Goal: Transaction & Acquisition: Purchase product/service

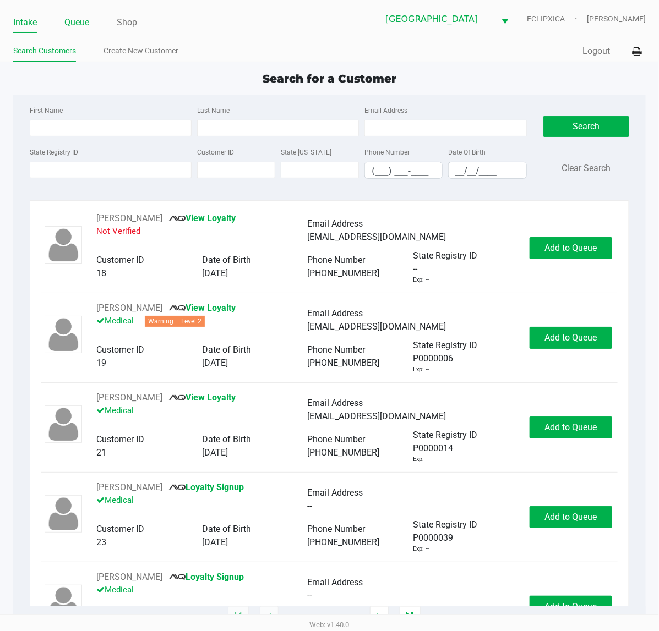
click at [83, 20] on link "Queue" at bounding box center [76, 22] width 25 height 15
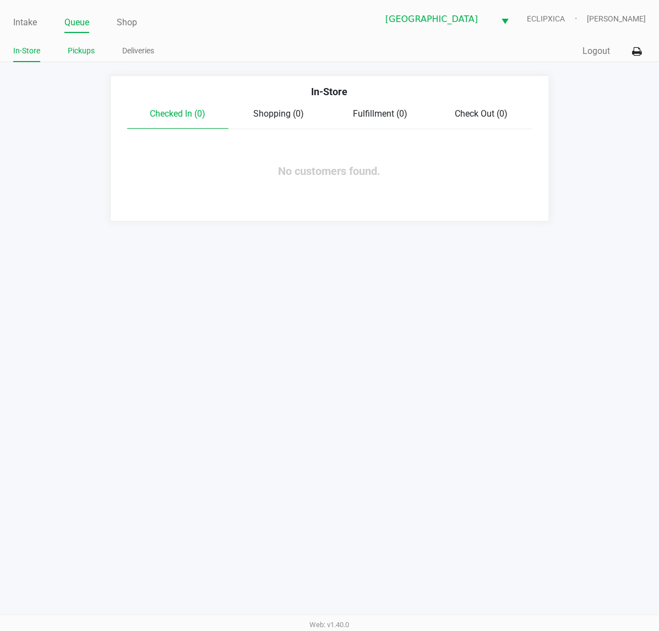
click at [86, 48] on link "Pickups" at bounding box center [81, 51] width 27 height 14
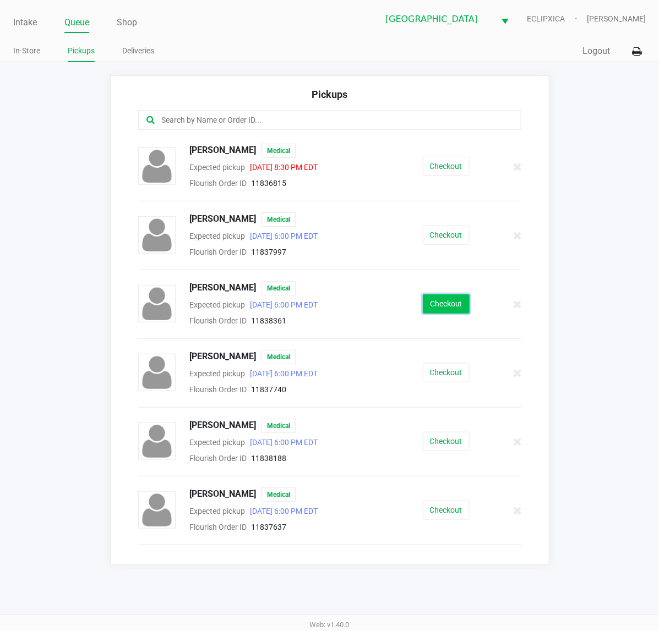
click at [446, 304] on button "Checkout" at bounding box center [446, 304] width 47 height 19
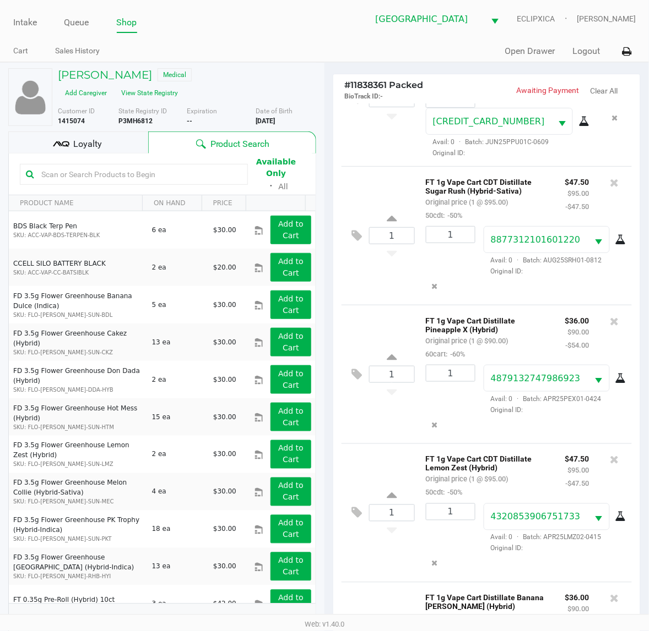
click at [97, 138] on span "Loyalty" at bounding box center [87, 144] width 29 height 13
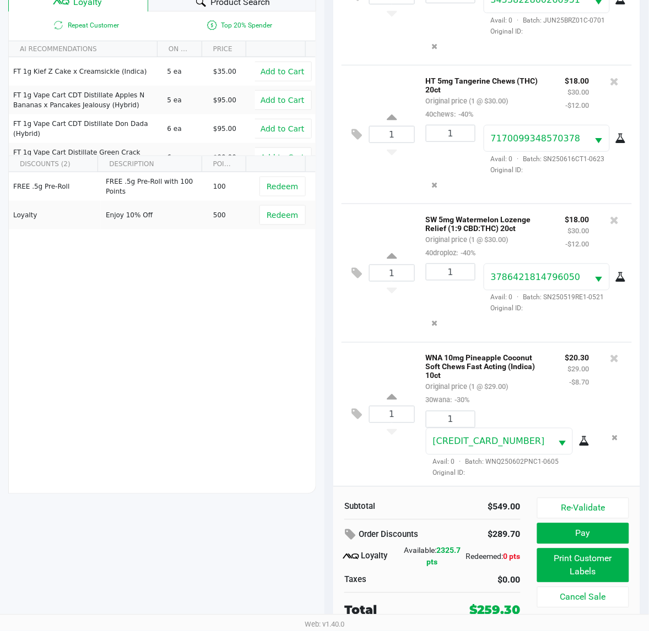
scroll to position [623, 0]
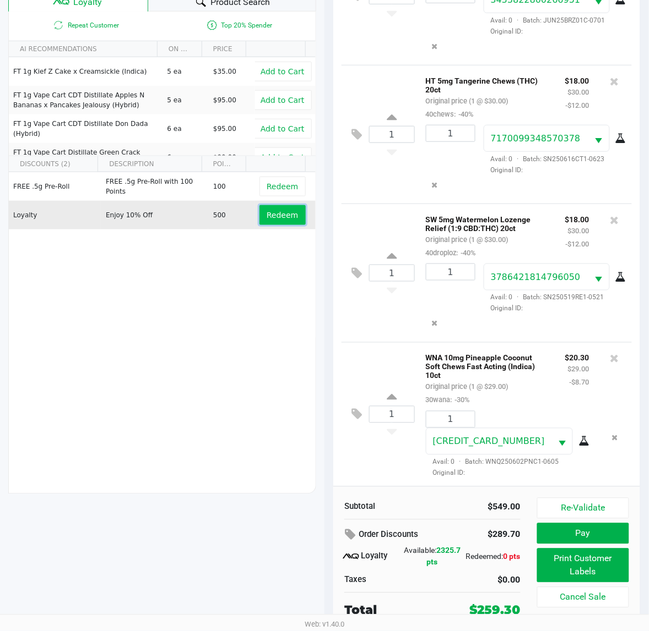
click at [268, 211] on span "Redeem" at bounding box center [281, 215] width 31 height 9
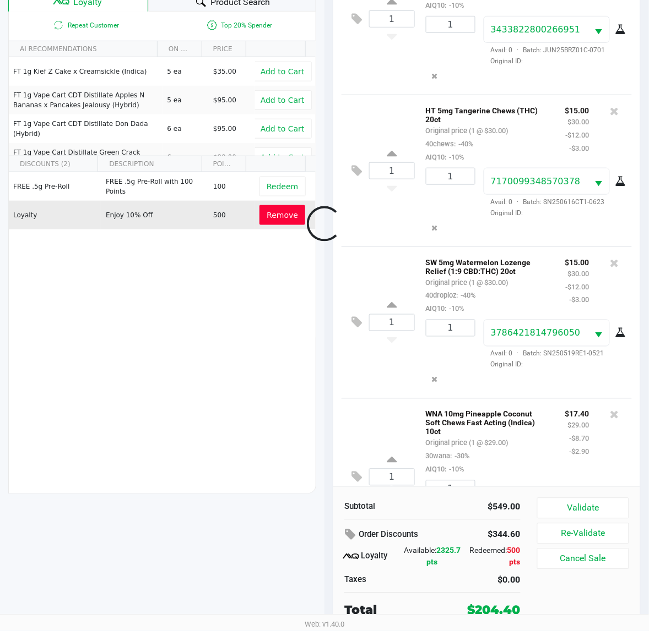
scroll to position [729, 0]
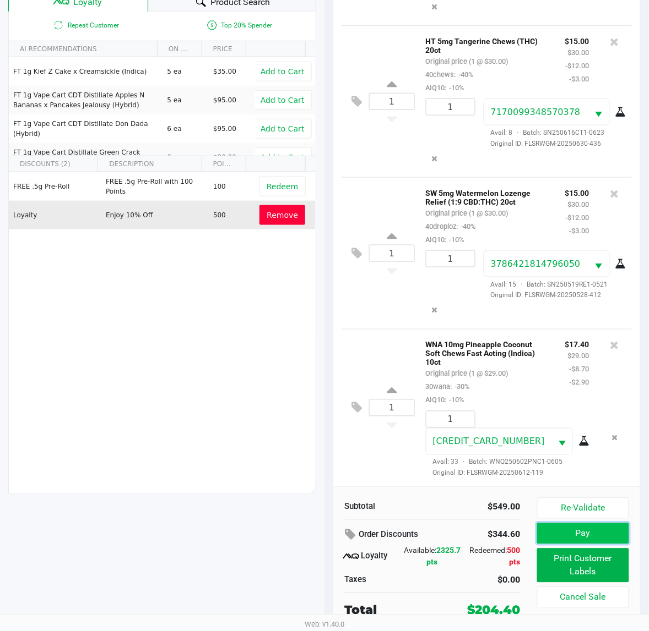
click at [602, 531] on button "Pay" at bounding box center [583, 534] width 92 height 21
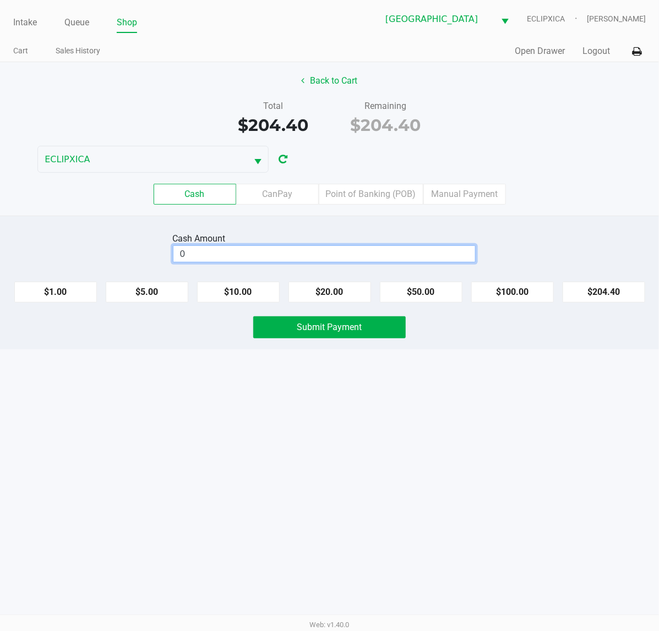
click at [262, 258] on input "0" at bounding box center [324, 254] width 302 height 16
type input "$205.00"
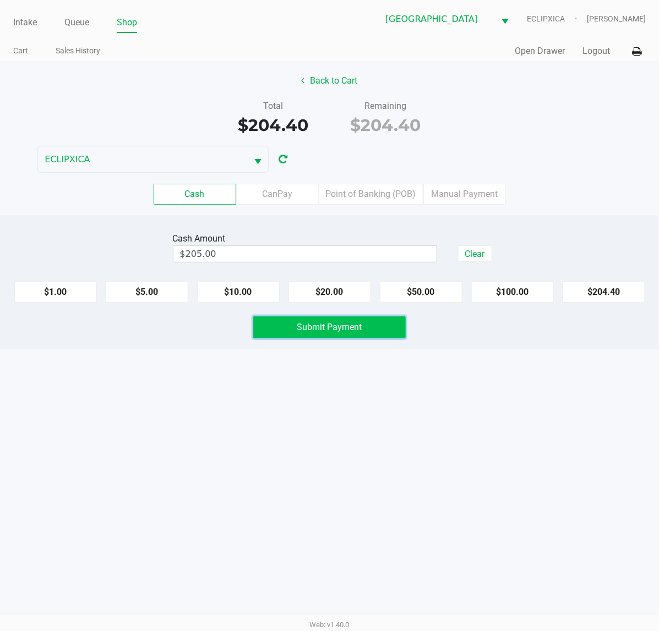
click at [307, 323] on span "Submit Payment" at bounding box center [329, 327] width 65 height 10
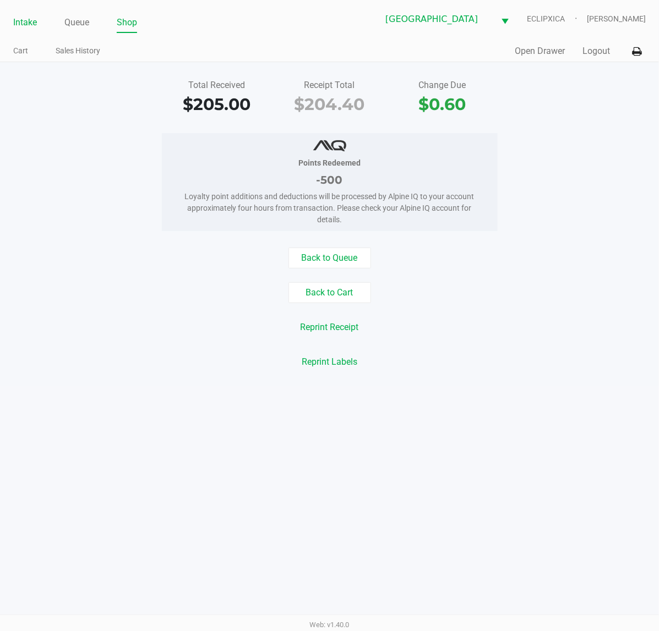
click at [31, 20] on link "Intake" at bounding box center [25, 22] width 24 height 15
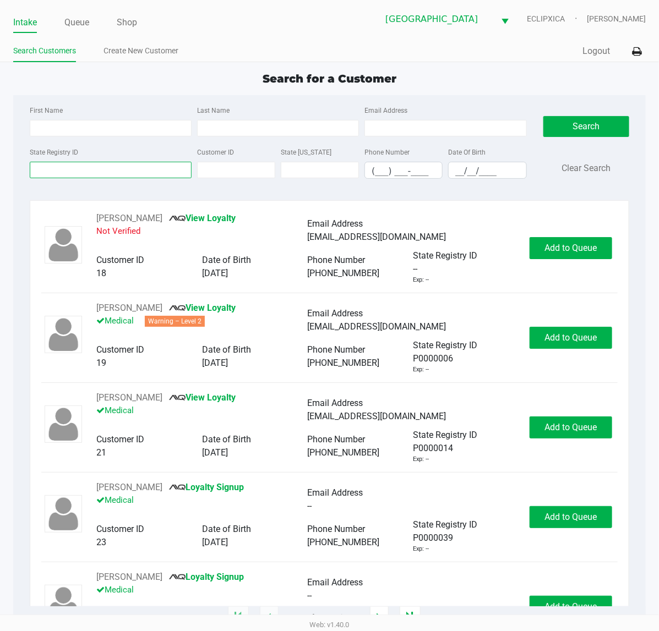
click at [89, 168] on input "State Registry ID" at bounding box center [111, 170] width 162 height 17
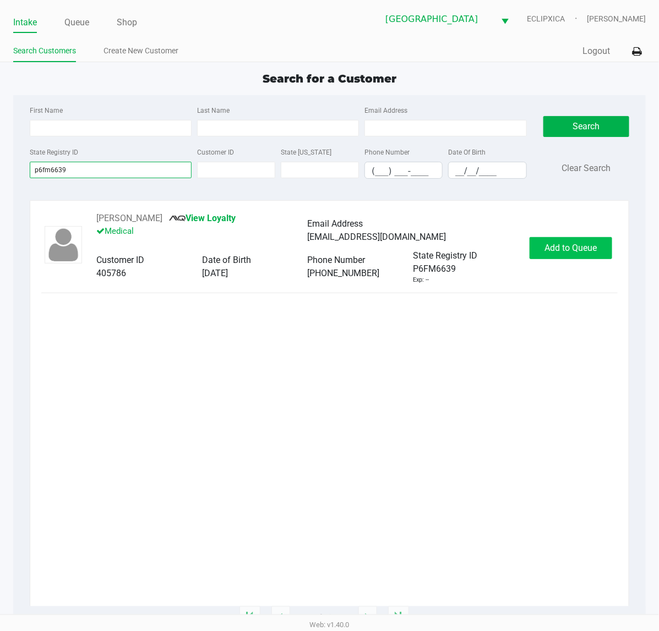
type input "p6fm6639"
click at [582, 243] on button "Add to Queue" at bounding box center [571, 248] width 83 height 22
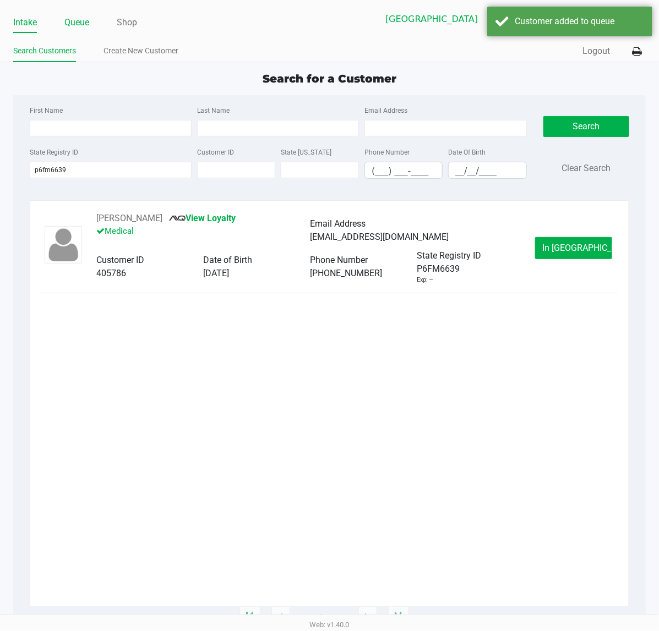
click at [83, 24] on link "Queue" at bounding box center [76, 22] width 25 height 15
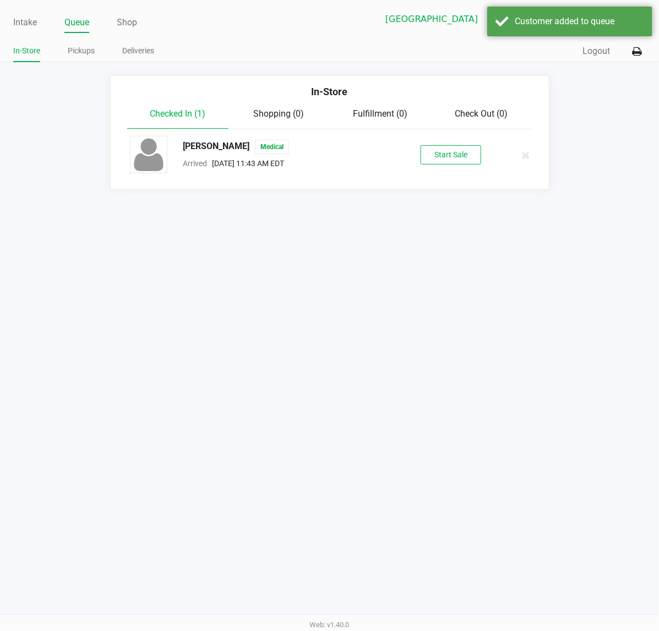
click at [454, 145] on div "[PERSON_NAME] Medical Arrived [DATE] 11:43 AM EDT Start Sale" at bounding box center [330, 155] width 416 height 39
click at [453, 164] on button "Start Sale" at bounding box center [451, 154] width 61 height 19
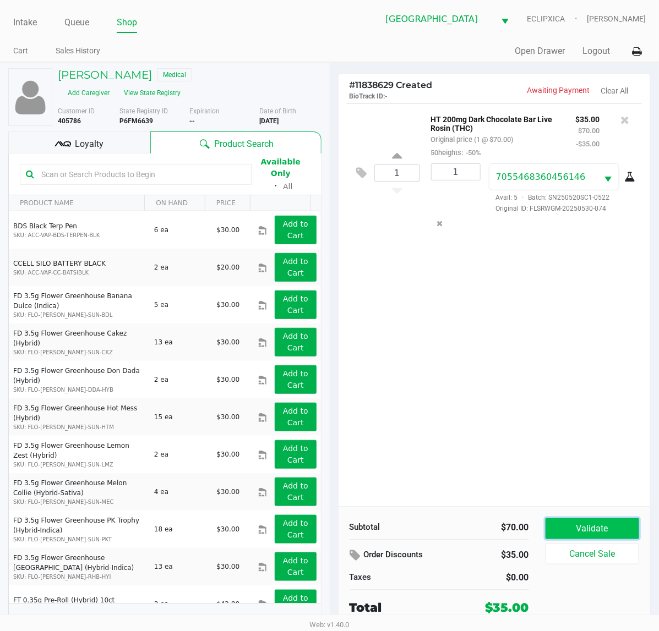
click at [625, 530] on button "Validate" at bounding box center [593, 529] width 94 height 21
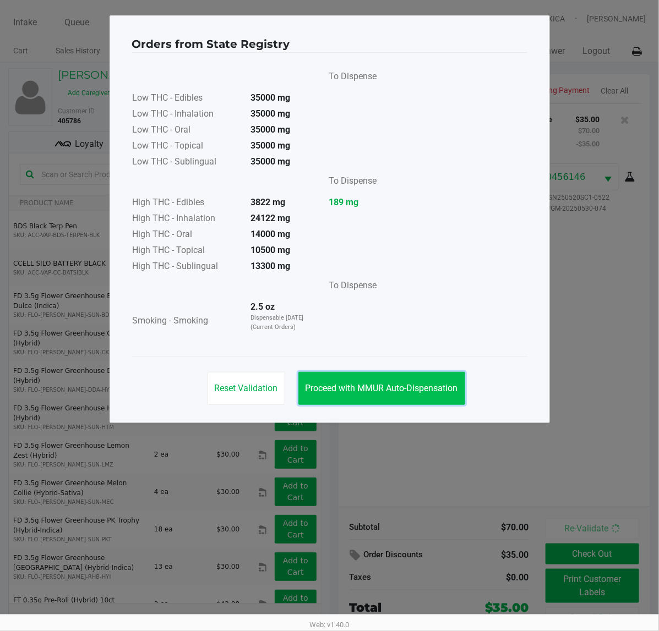
click at [411, 395] on button "Proceed with MMUR Auto-Dispensation" at bounding box center [381, 388] width 167 height 33
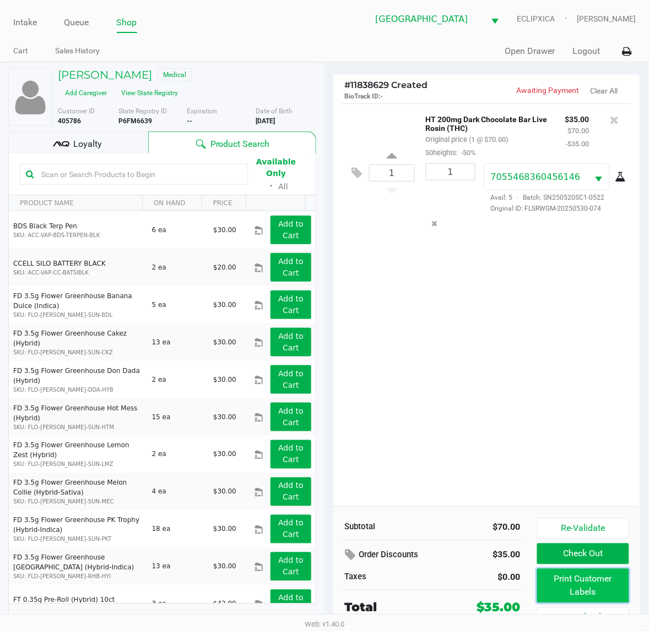
click at [603, 584] on button "Print Customer Labels" at bounding box center [583, 586] width 92 height 34
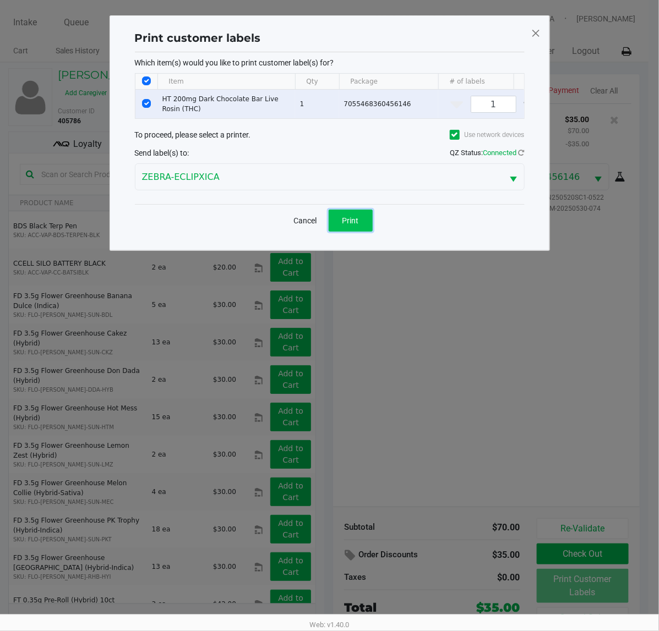
click at [353, 225] on span "Print" at bounding box center [350, 220] width 17 height 9
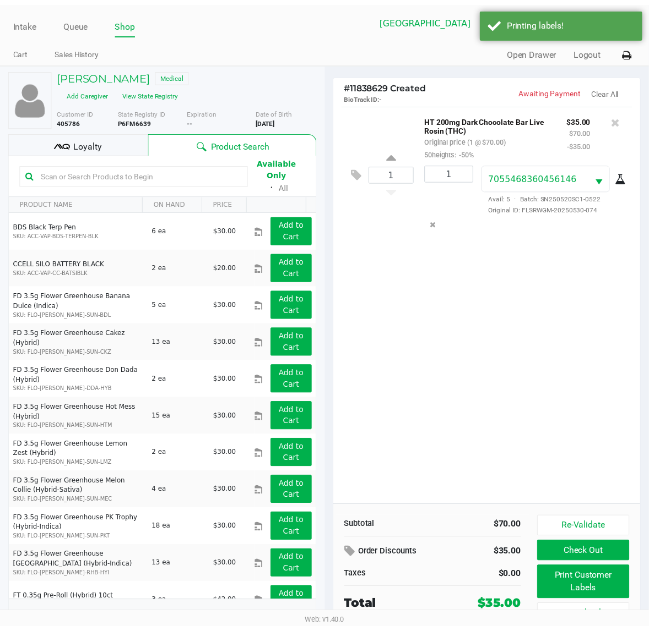
scroll to position [11, 0]
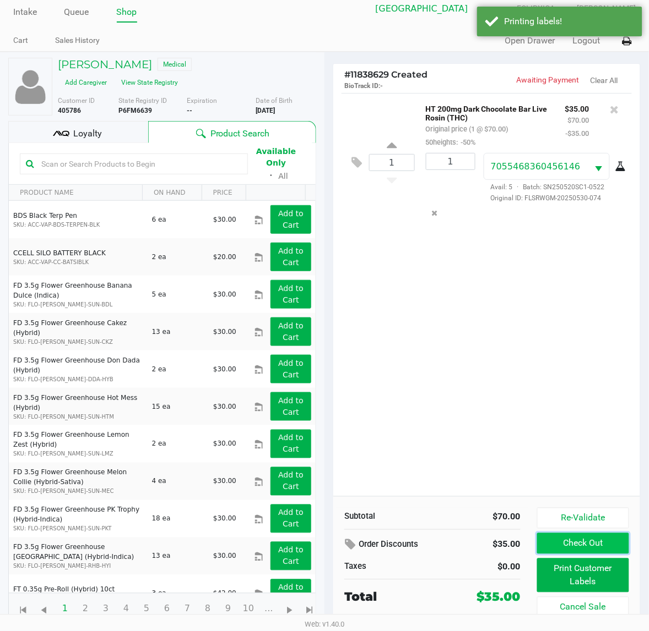
click at [579, 548] on button "Check Out" at bounding box center [583, 543] width 92 height 21
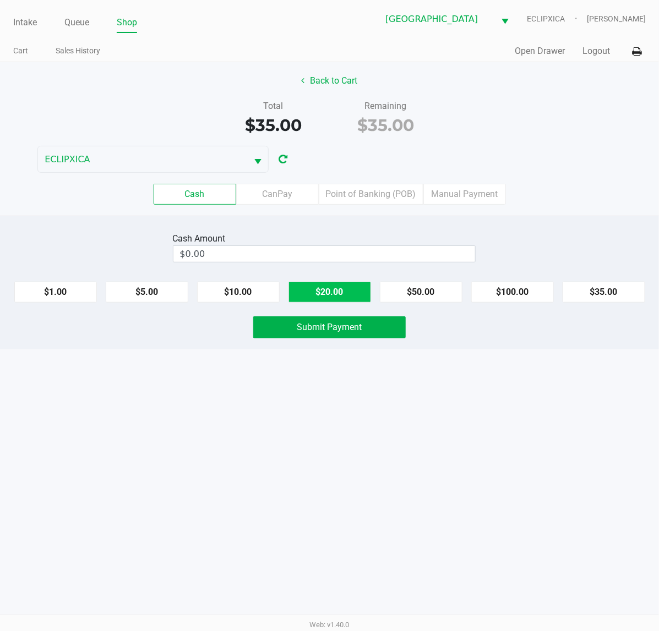
click at [320, 295] on button "$20.00" at bounding box center [329, 292] width 83 height 21
type input "$40.00"
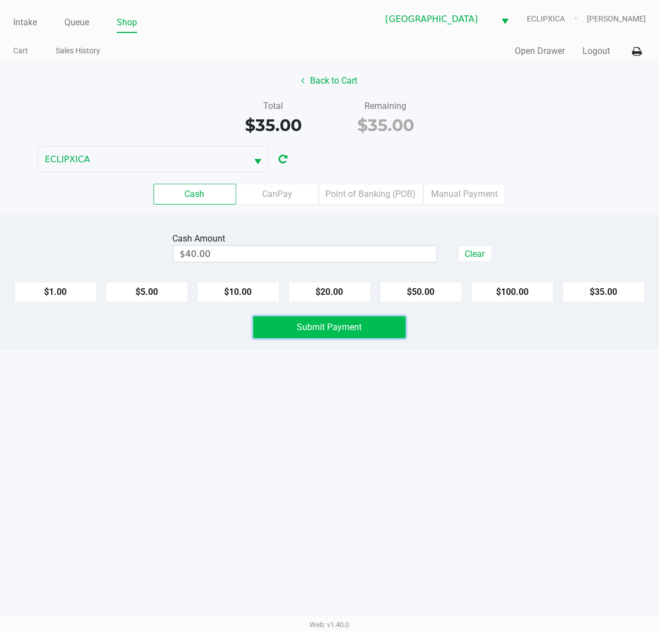
click at [314, 328] on span "Submit Payment" at bounding box center [329, 327] width 65 height 10
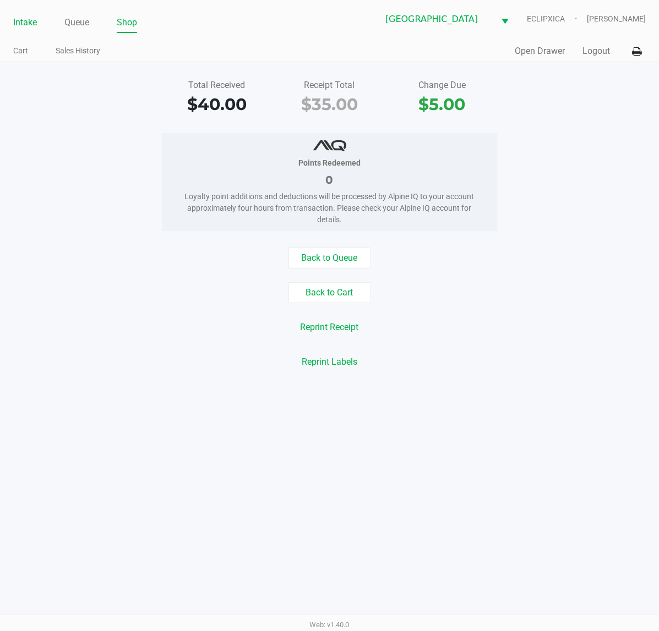
click at [36, 23] on link "Intake" at bounding box center [25, 22] width 24 height 15
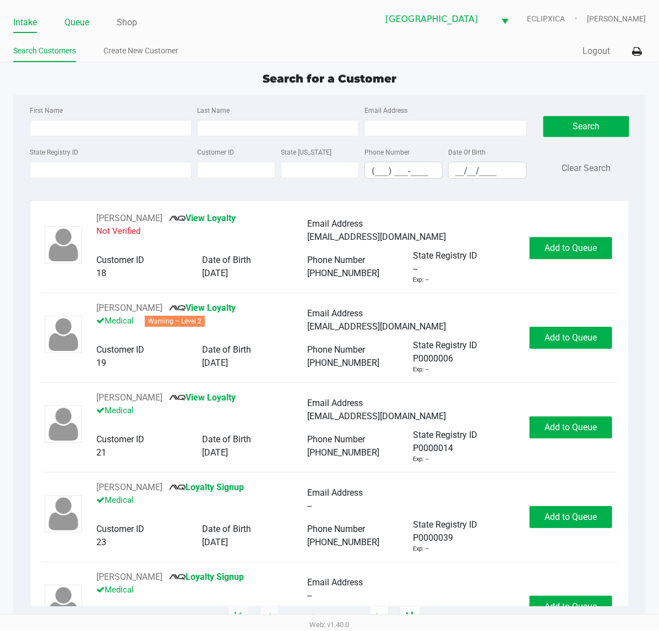
click at [74, 17] on link "Queue" at bounding box center [76, 22] width 25 height 15
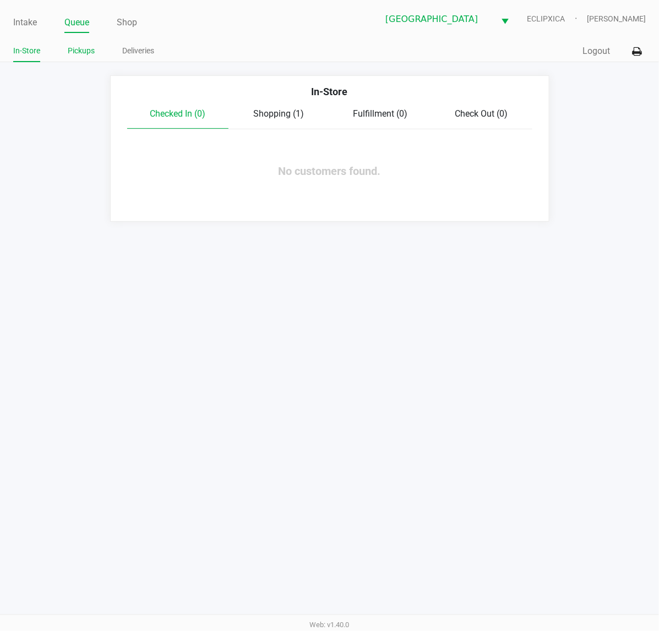
click at [78, 53] on link "Pickups" at bounding box center [81, 51] width 27 height 14
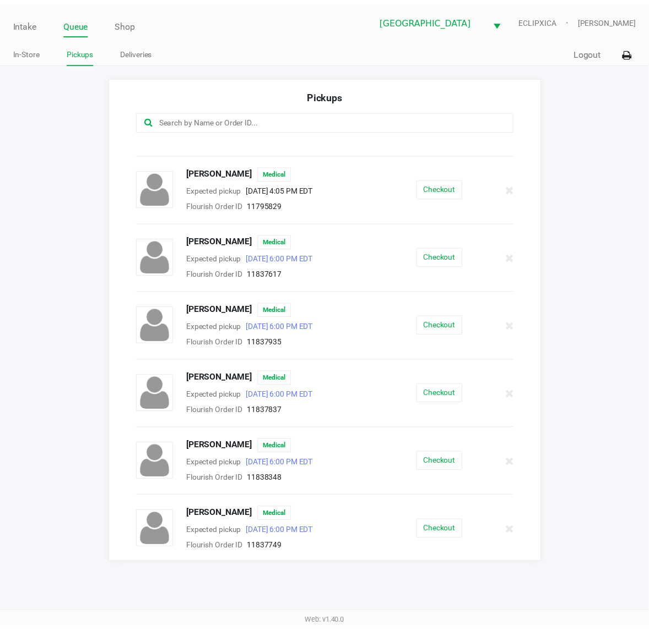
scroll to position [895, 0]
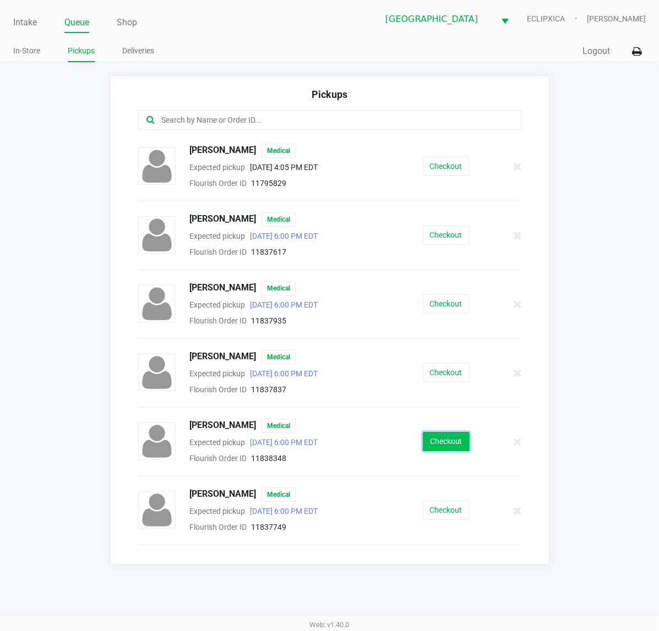
click at [440, 451] on button "Checkout" at bounding box center [446, 441] width 47 height 19
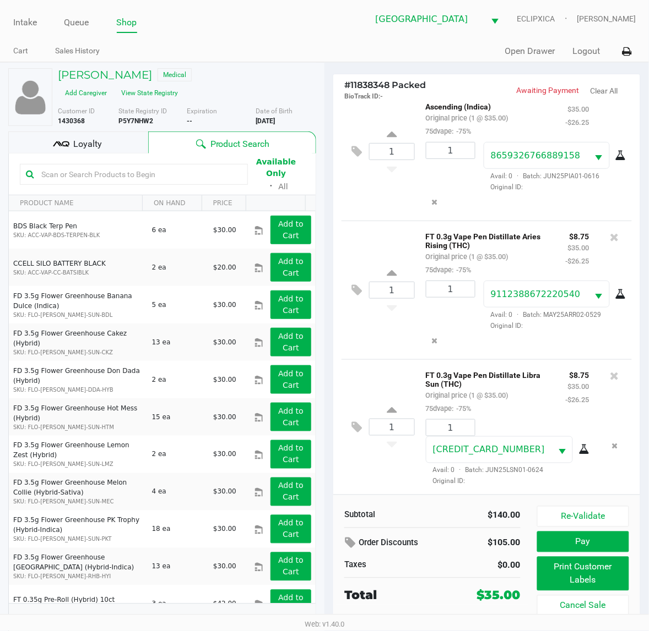
scroll to position [11, 0]
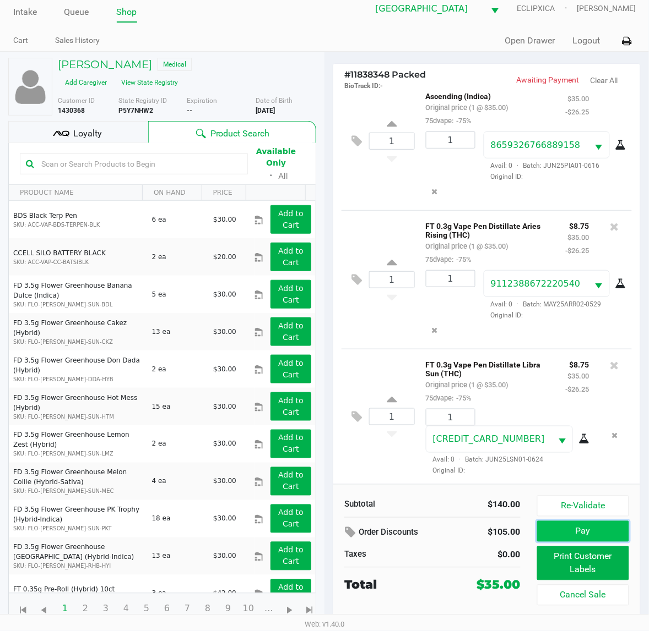
click at [585, 541] on button "Pay" at bounding box center [583, 531] width 92 height 21
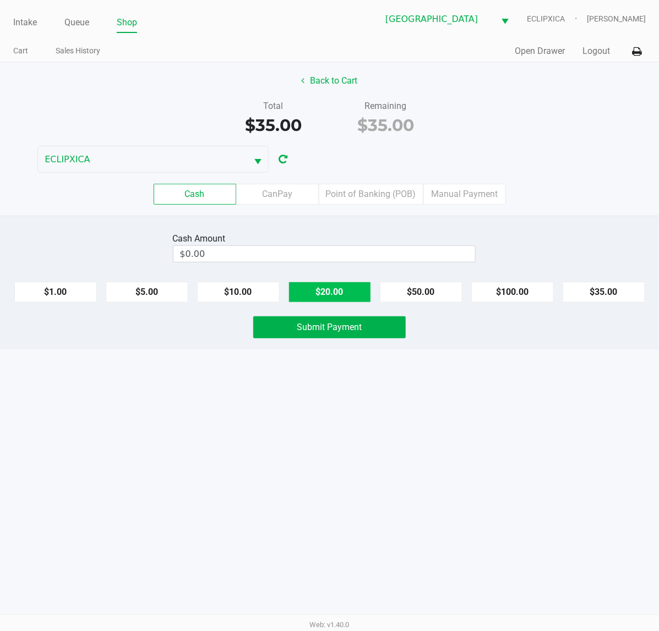
click at [302, 290] on button "$20.00" at bounding box center [329, 292] width 83 height 21
type input "$40.00"
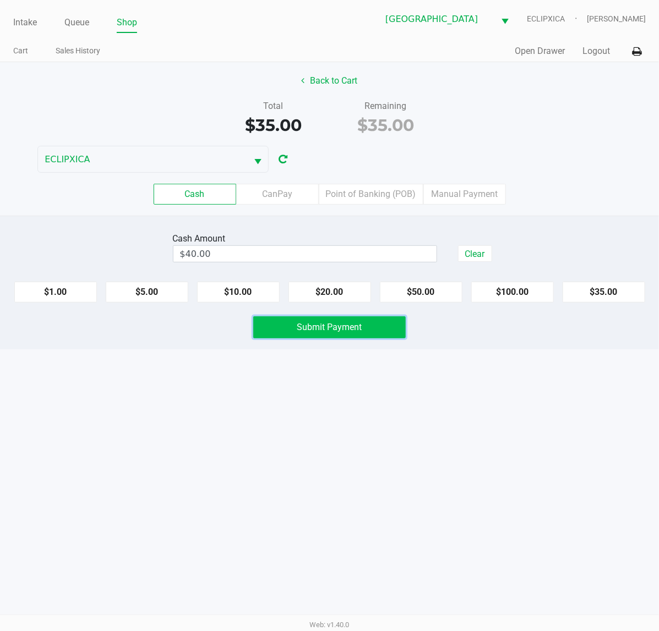
click at [298, 328] on span "Submit Payment" at bounding box center [329, 327] width 65 height 10
